Goal: Feedback & Contribution: Leave review/rating

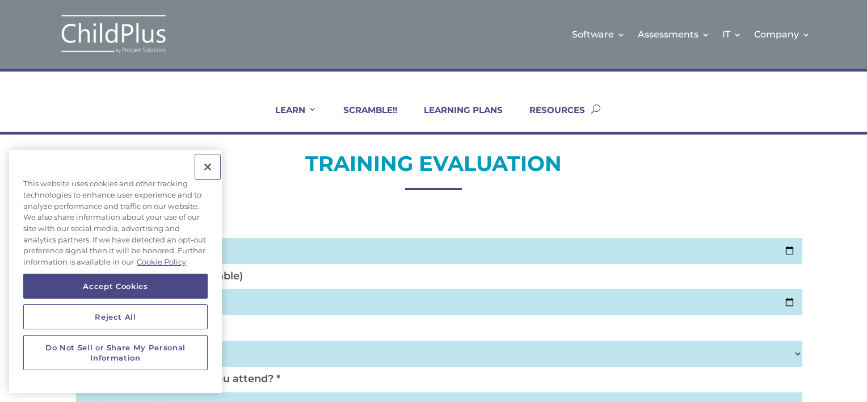
click at [203, 165] on button "Close" at bounding box center [207, 166] width 25 height 25
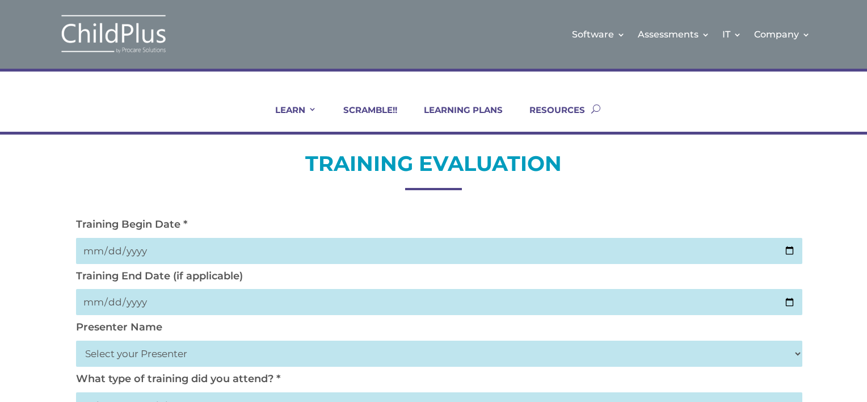
click at [214, 255] on input "date" at bounding box center [439, 251] width 727 height 26
type input "2025-10-02"
click at [136, 304] on input "date" at bounding box center [439, 302] width 727 height 26
click at [99, 299] on input "date" at bounding box center [439, 302] width 727 height 26
type input "2025-10-02"
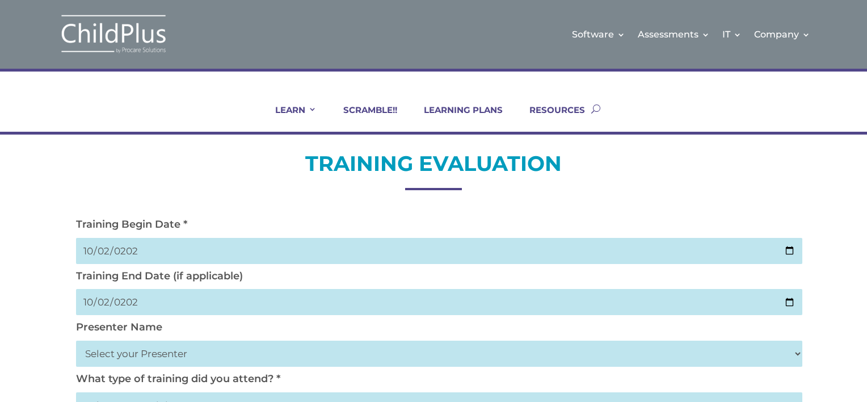
click at [128, 358] on select "Select your Presenter Aaron Dickerson Amy Corkery Cindy Coats Danielle Hensley …" at bounding box center [439, 354] width 727 height 26
select select "Nickerson, Trecia"
click at [76, 341] on select "Select your Presenter Aaron Dickerson Amy Corkery Cindy Coats Danielle Hensley …" at bounding box center [439, 354] width 727 height 26
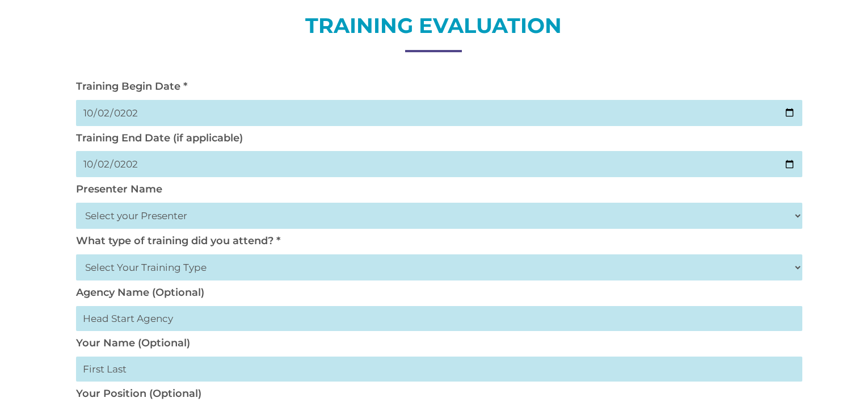
scroll to position [139, 0]
click at [134, 267] on select "Select Your Training Type On-site (at your agency) Virtual Visit Live Group Web…" at bounding box center [439, 267] width 727 height 26
select select "Virtual Visit"
click at [76, 254] on select "Select Your Training Type On-site (at your agency) Virtual Visit Live Group Web…" at bounding box center [439, 267] width 727 height 26
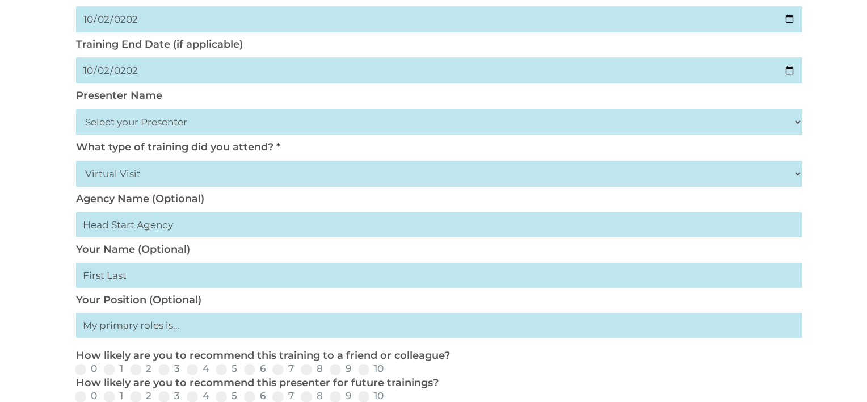
scroll to position [232, 0]
click at [119, 226] on input "text" at bounding box center [439, 224] width 727 height 25
click at [139, 322] on input "text" at bounding box center [439, 324] width 727 height 25
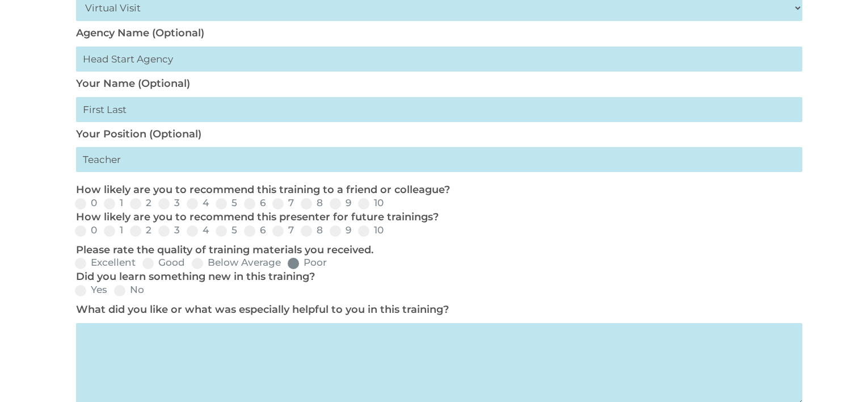
scroll to position [402, 0]
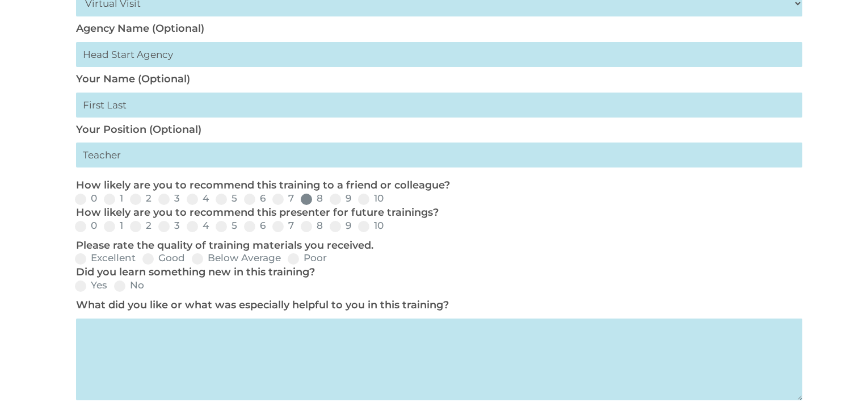
type input "Teacher"
click at [309, 200] on span at bounding box center [306, 199] width 11 height 11
click at [329, 200] on input "8" at bounding box center [332, 202] width 7 height 7
radio input "true"
click at [308, 229] on span at bounding box center [306, 226] width 11 height 11
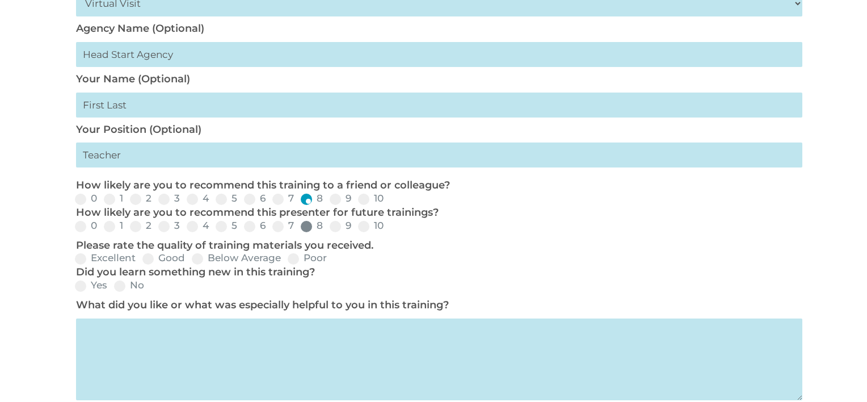
click at [329, 229] on input "8" at bounding box center [332, 229] width 7 height 7
radio input "true"
click at [82, 261] on span at bounding box center [80, 258] width 11 height 11
click at [141, 261] on input "Excellent" at bounding box center [144, 262] width 7 height 7
radio input "true"
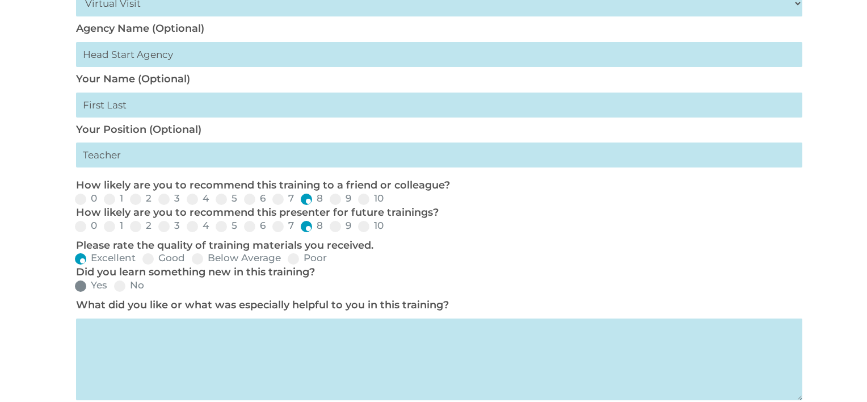
click at [84, 284] on span at bounding box center [80, 285] width 11 height 11
click at [113, 286] on input "Yes" at bounding box center [116, 289] width 7 height 7
radio input "true"
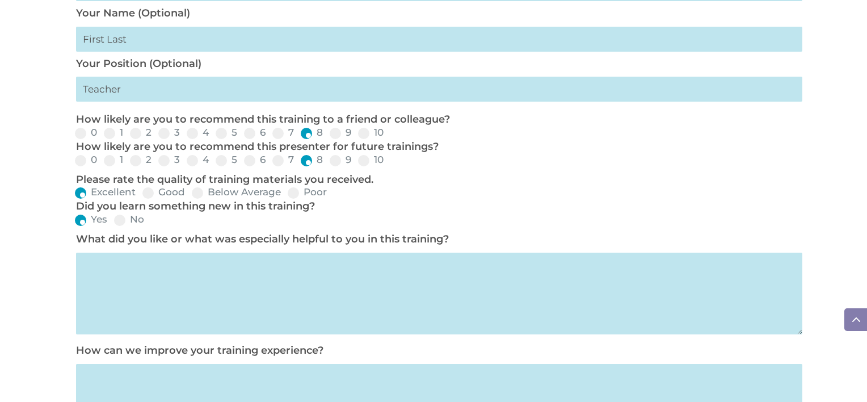
scroll to position [471, 0]
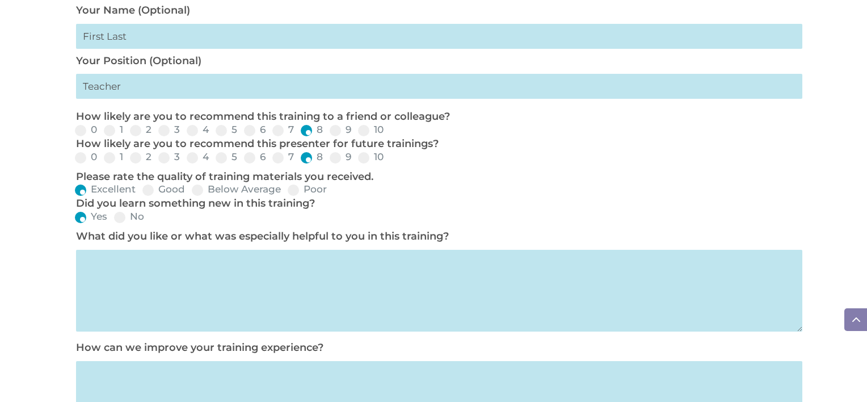
click at [236, 283] on textarea at bounding box center [439, 291] width 727 height 82
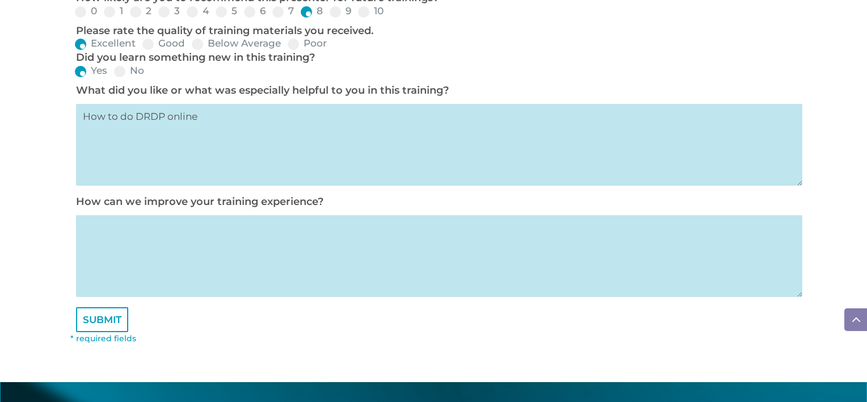
scroll to position [618, 0]
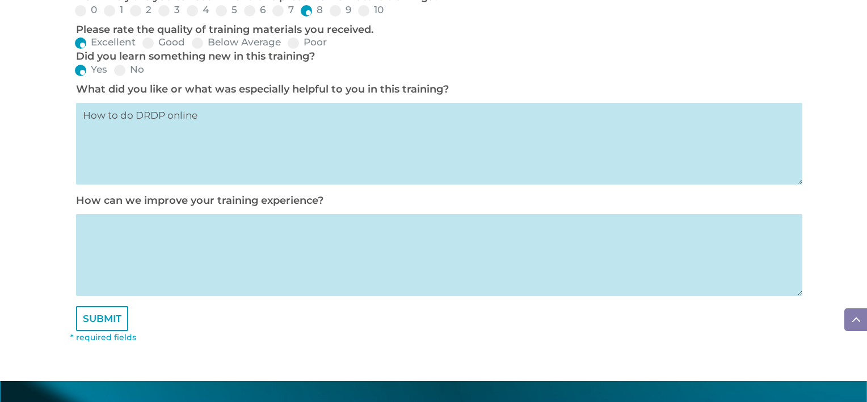
type textarea "How to do DRDP online"
click at [179, 250] on textarea at bounding box center [439, 255] width 727 height 82
type textarea "More time"
click at [104, 325] on input "SUBMIT" at bounding box center [102, 318] width 52 height 25
